Goal: Information Seeking & Learning: Learn about a topic

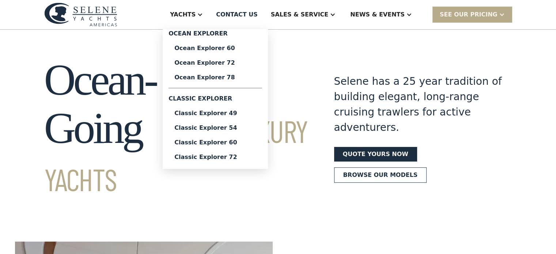
click at [240, 129] on div "Classic Explorer 54" at bounding box center [215, 128] width 82 height 6
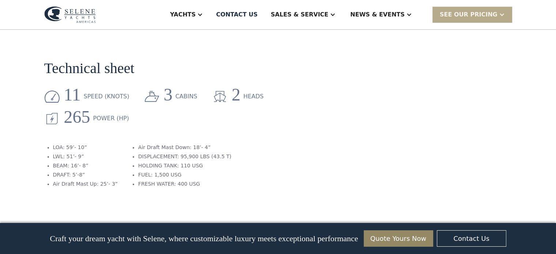
scroll to position [907, 0]
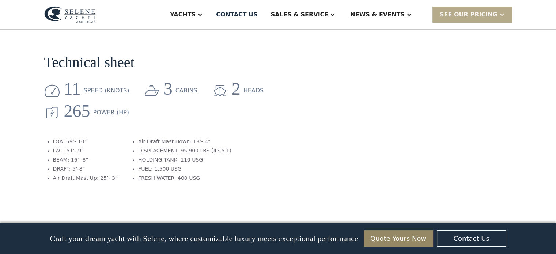
drag, startPoint x: 558, startPoint y: 21, endPoint x: 561, endPoint y: 125, distance: 104.5
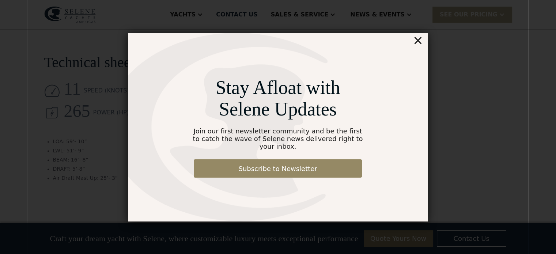
click at [417, 47] on div "×" at bounding box center [417, 40] width 11 height 15
